Goal: Check status: Check status

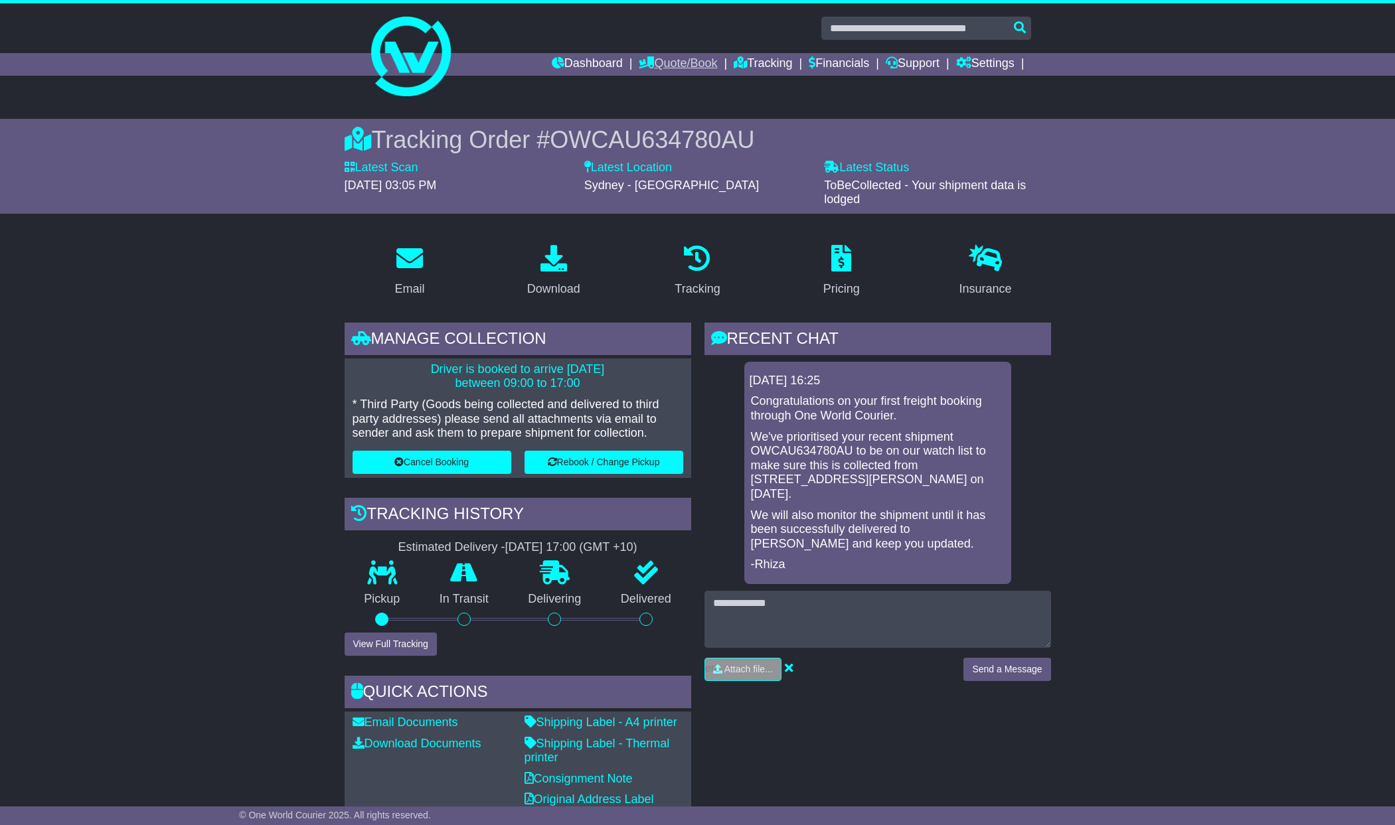
click at [685, 62] on link "Quote/Book" at bounding box center [678, 64] width 78 height 23
click at [572, 64] on link "Dashboard" at bounding box center [587, 64] width 71 height 23
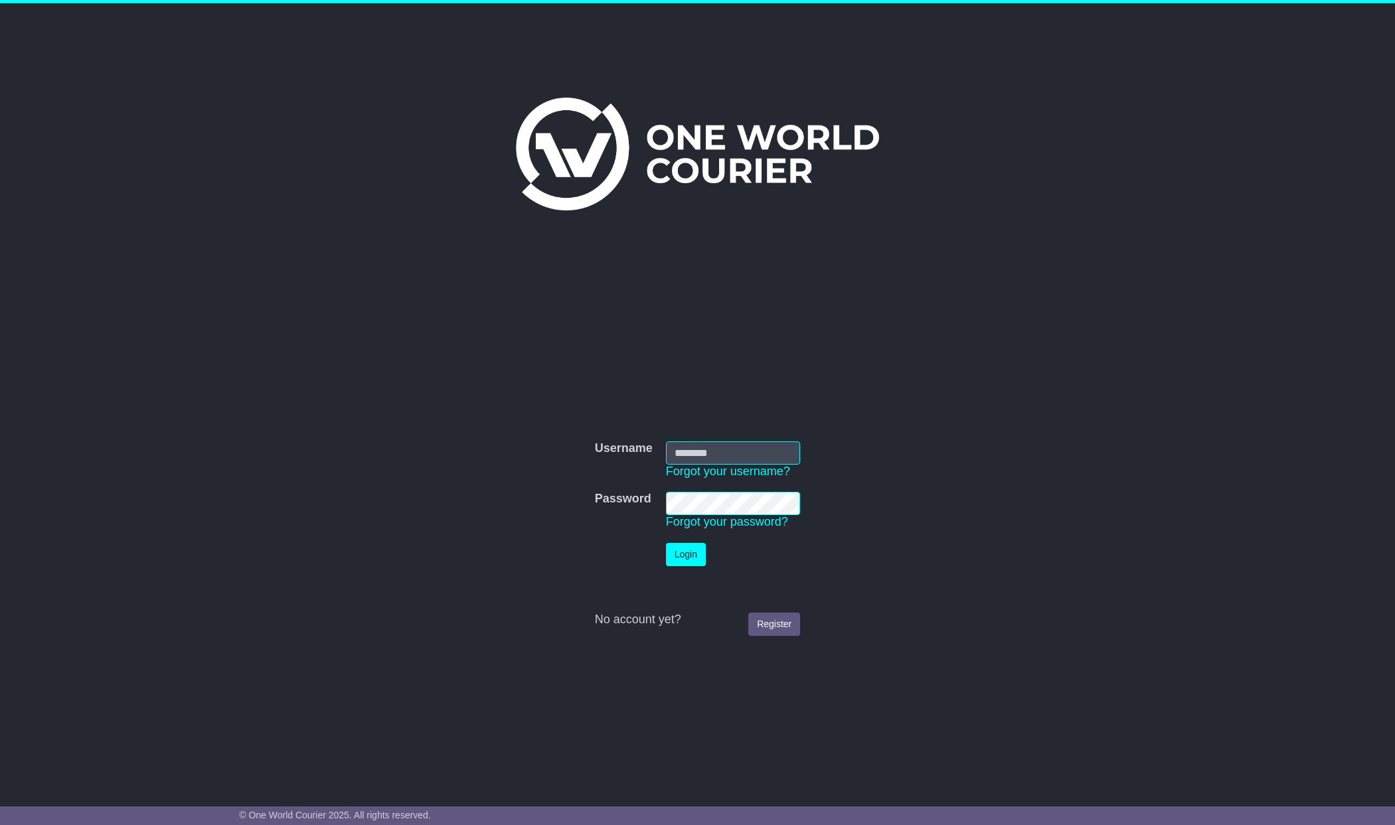
type input "**********"
click at [696, 554] on button "Login" at bounding box center [686, 554] width 40 height 23
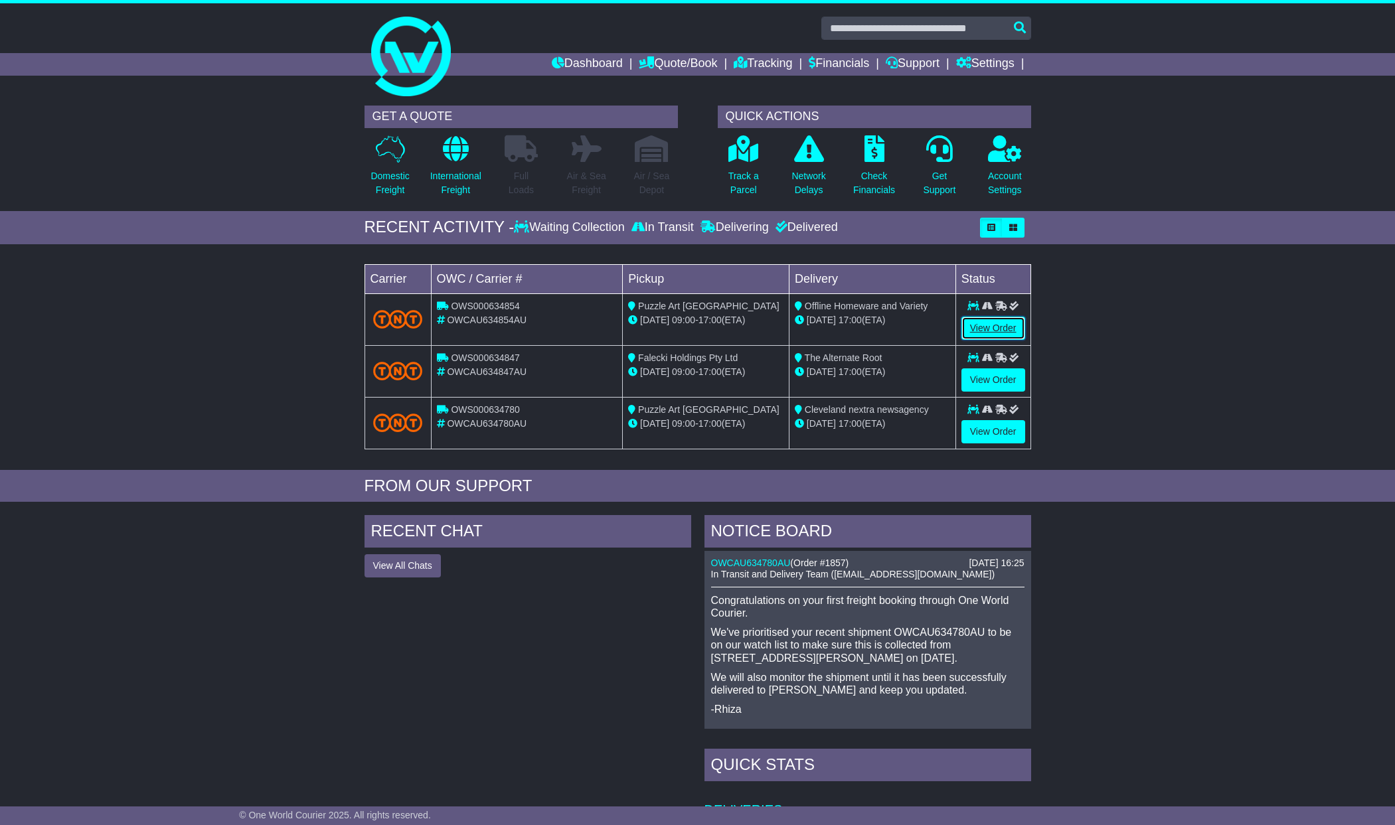
click at [1000, 327] on link "View Order" at bounding box center [993, 328] width 64 height 23
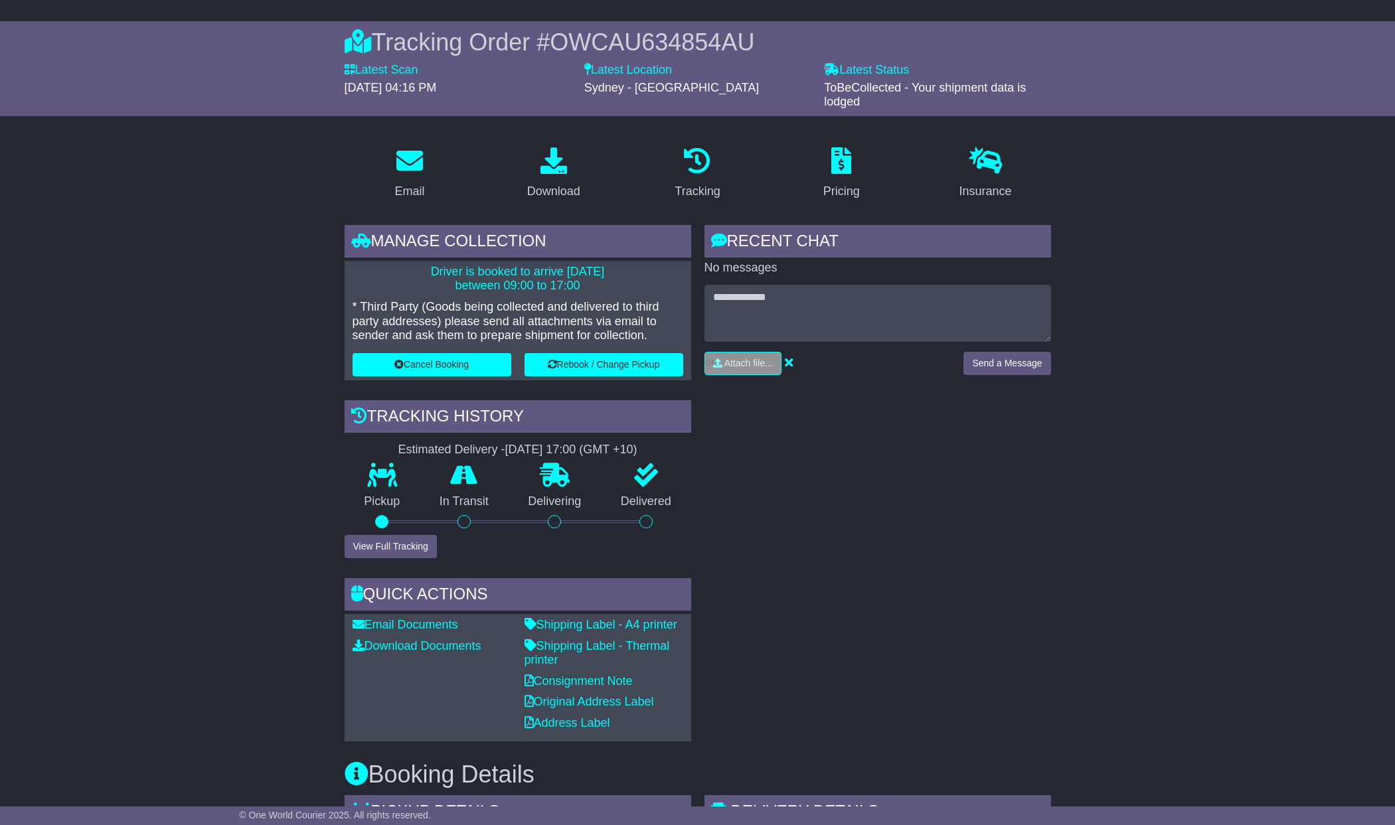
scroll to position [93, 0]
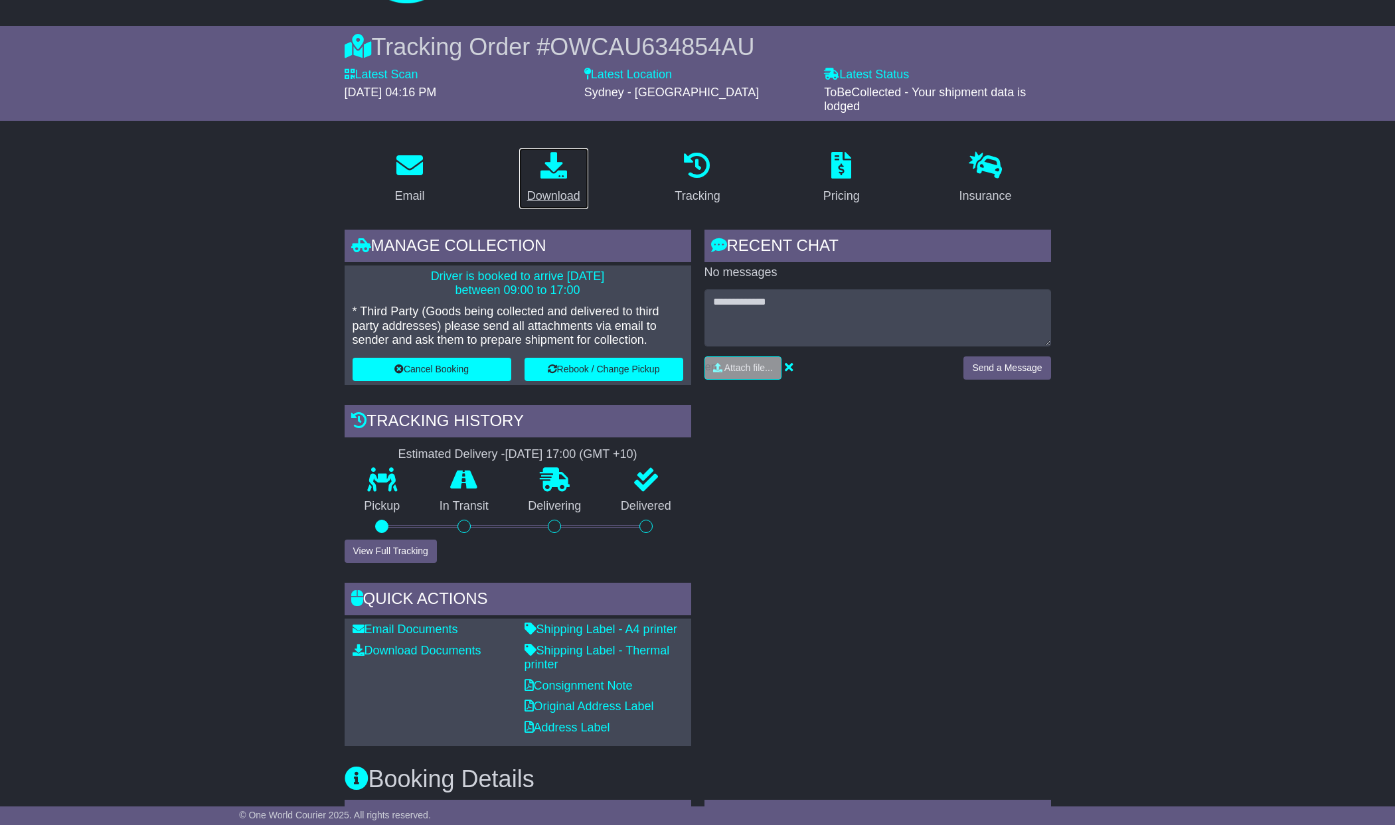
click at [559, 167] on icon at bounding box center [553, 165] width 27 height 27
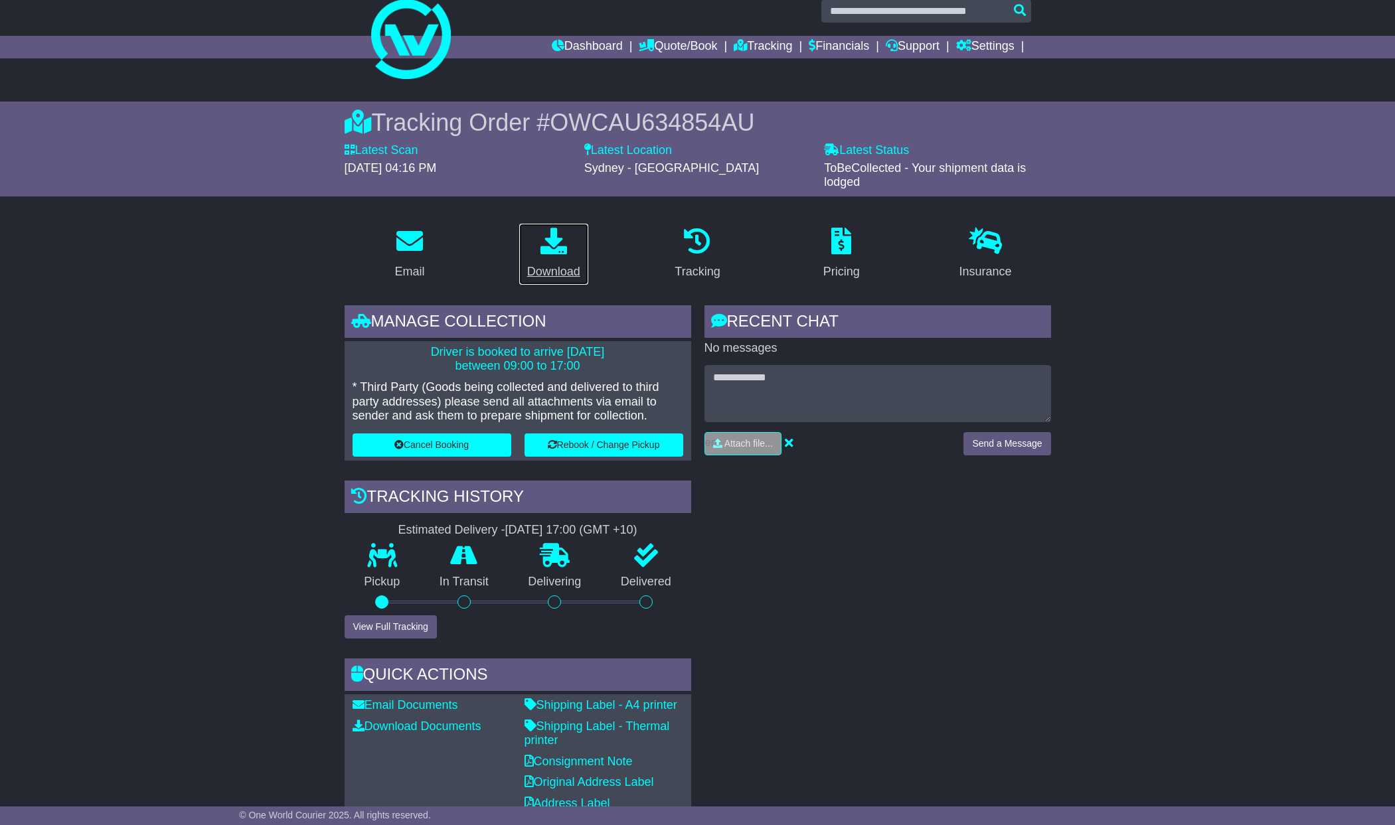
scroll to position [0, 0]
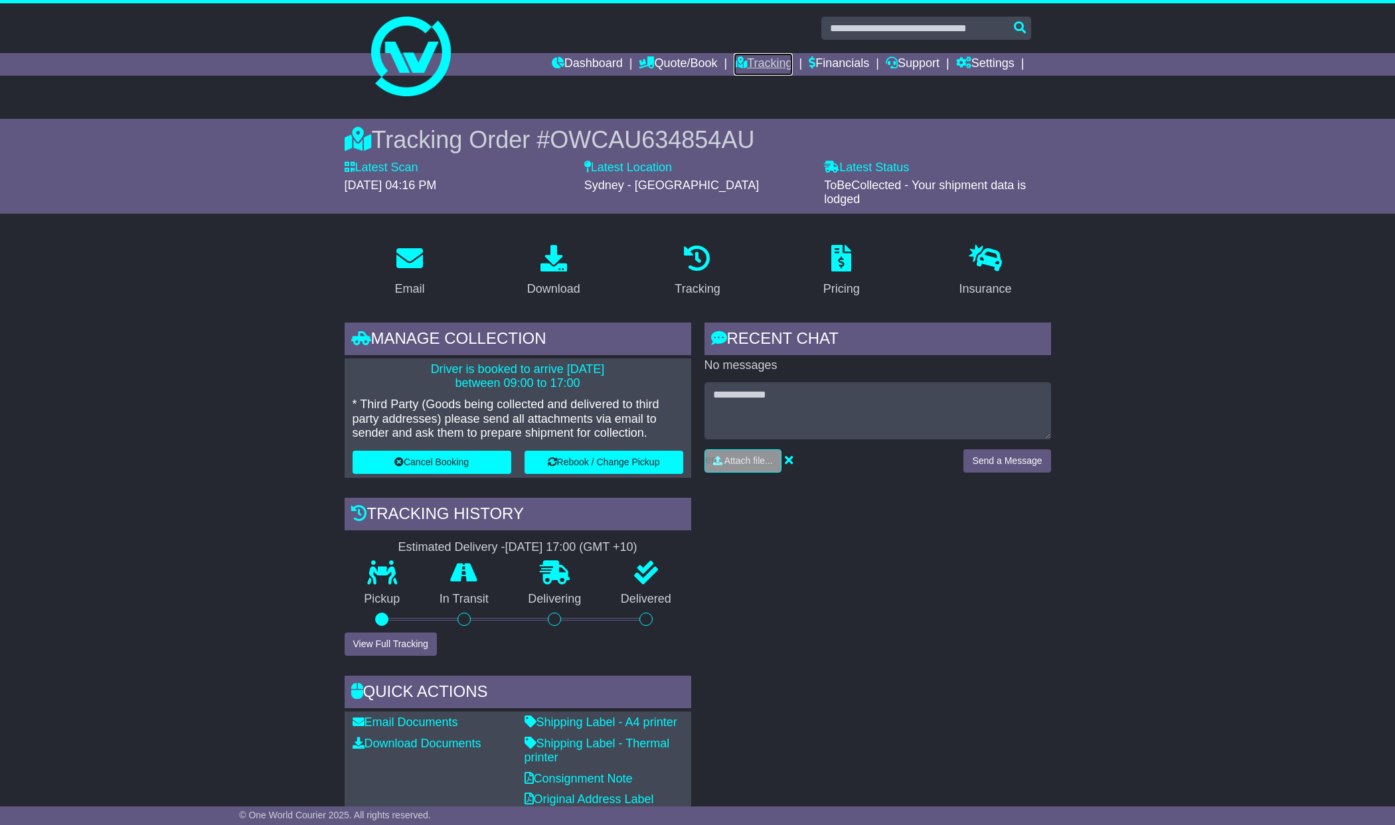
click at [763, 60] on link "Tracking" at bounding box center [762, 64] width 58 height 23
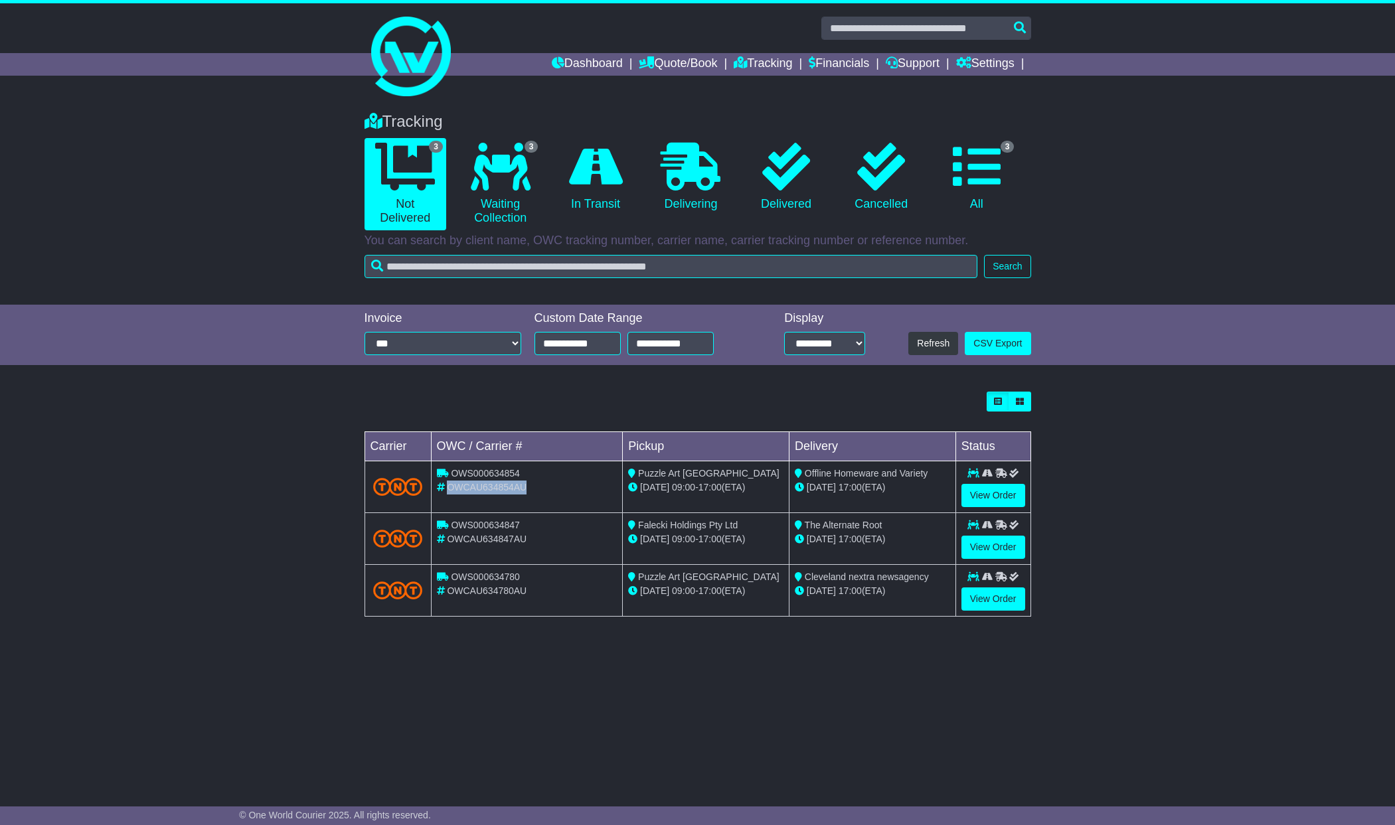
drag, startPoint x: 447, startPoint y: 487, endPoint x: 528, endPoint y: 481, distance: 81.2
click at [528, 481] on div "OWCAU634854AU" at bounding box center [527, 488] width 181 height 14
copy span "OWCAU634854AU"
